Goal: Task Accomplishment & Management: Use online tool/utility

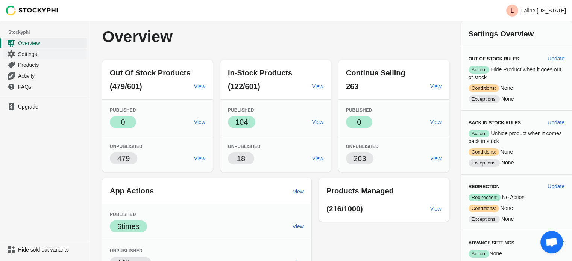
click at [50, 57] on span "Settings" at bounding box center [51, 54] width 67 height 8
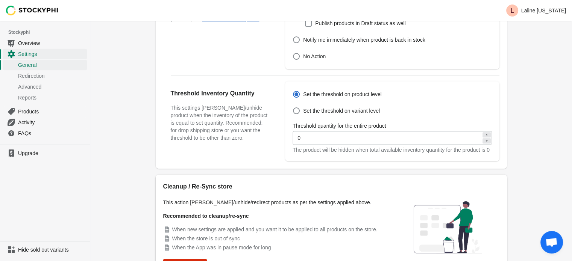
scroll to position [287, 0]
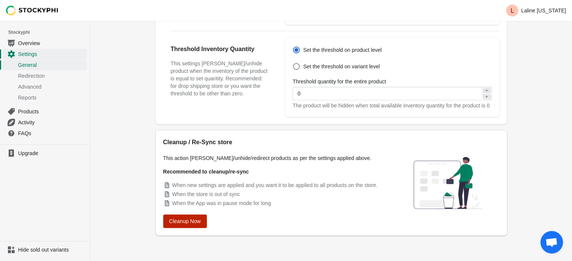
click at [185, 221] on span "Cleanup Now" at bounding box center [185, 221] width 32 height 6
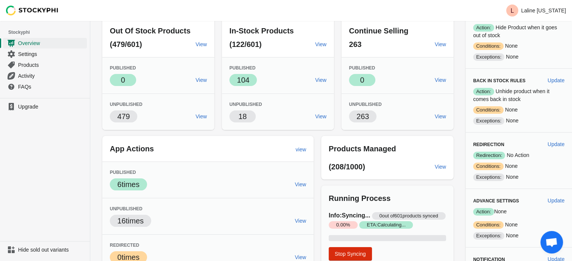
scroll to position [88, 0]
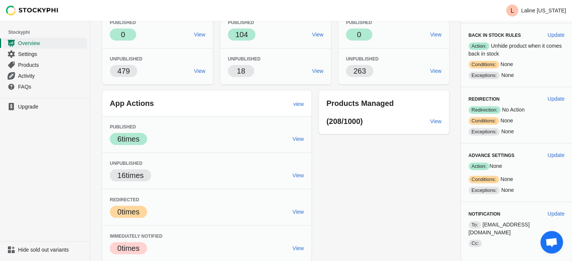
click at [335, 156] on div "Out Of Stock Products (479/601) View Published Success 0 View Unpublished 479 V…" at bounding box center [272, 114] width 354 height 295
click at [332, 165] on div "Out Of Stock Products (479/601) View Published Success 0 View Unpublished 479 V…" at bounding box center [272, 114] width 354 height 295
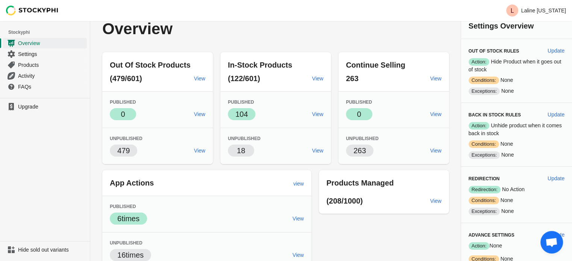
scroll to position [0, 0]
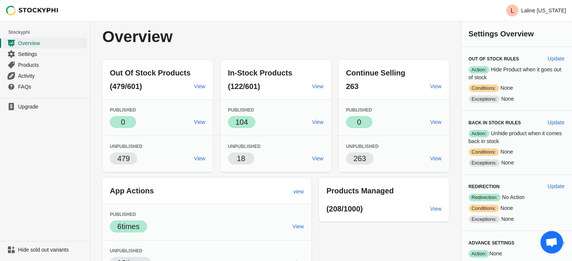
click at [278, 184] on div "App Actions view" at bounding box center [204, 188] width 200 height 17
